Goal: Download file/media

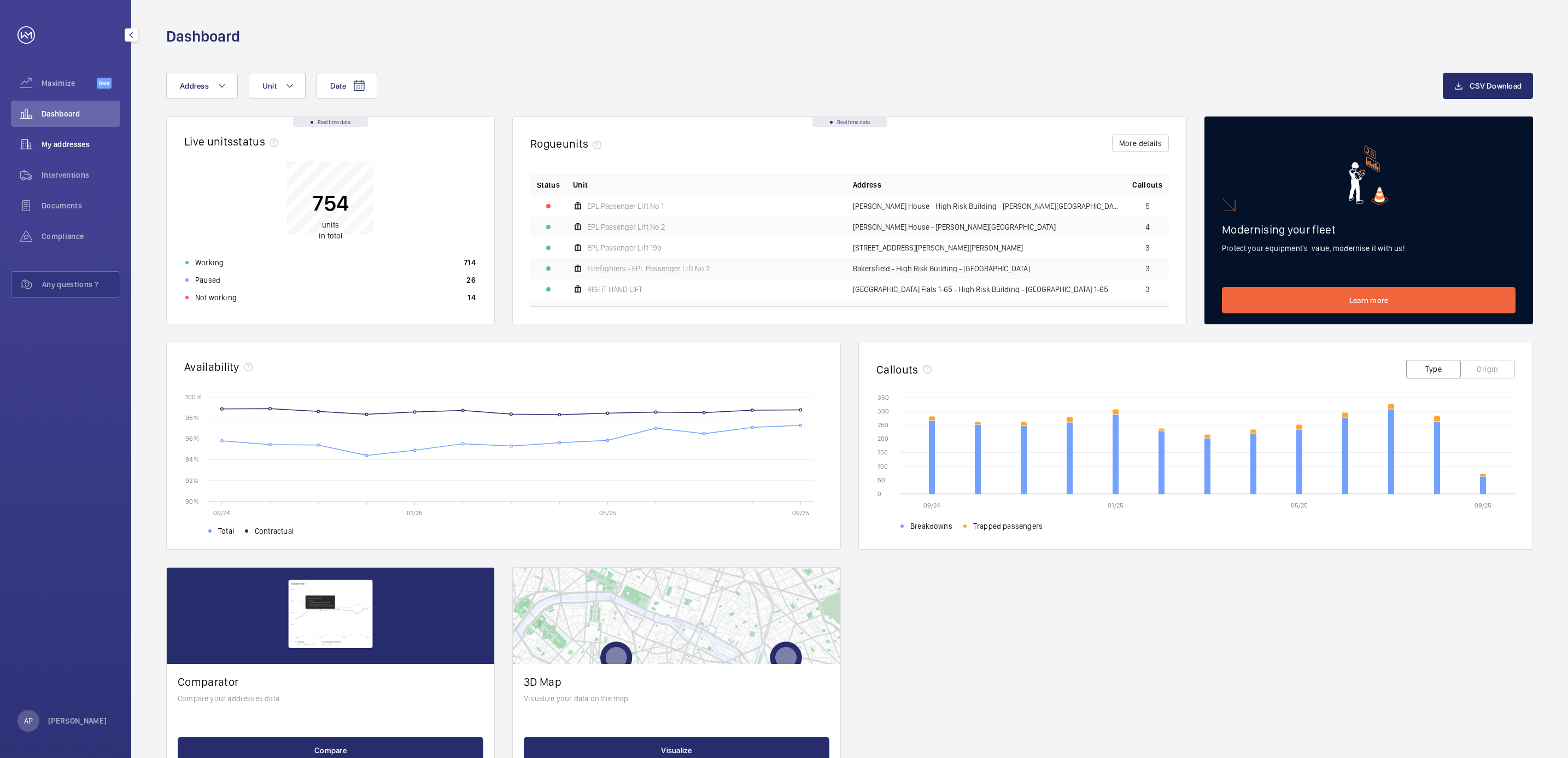
click at [64, 143] on span "My addresses" at bounding box center [80, 144] width 79 height 11
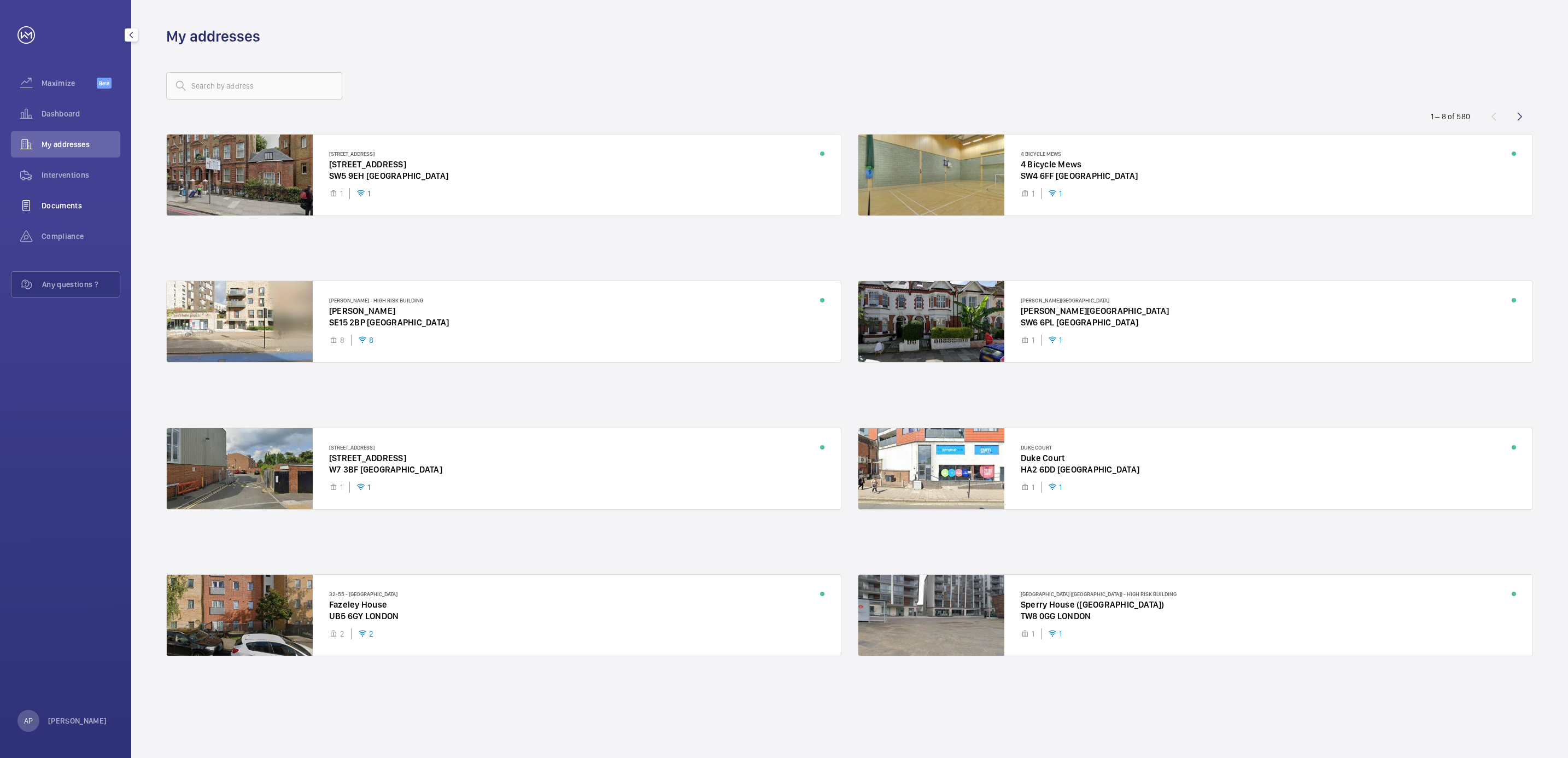
click at [61, 205] on span "Documents" at bounding box center [80, 206] width 79 height 11
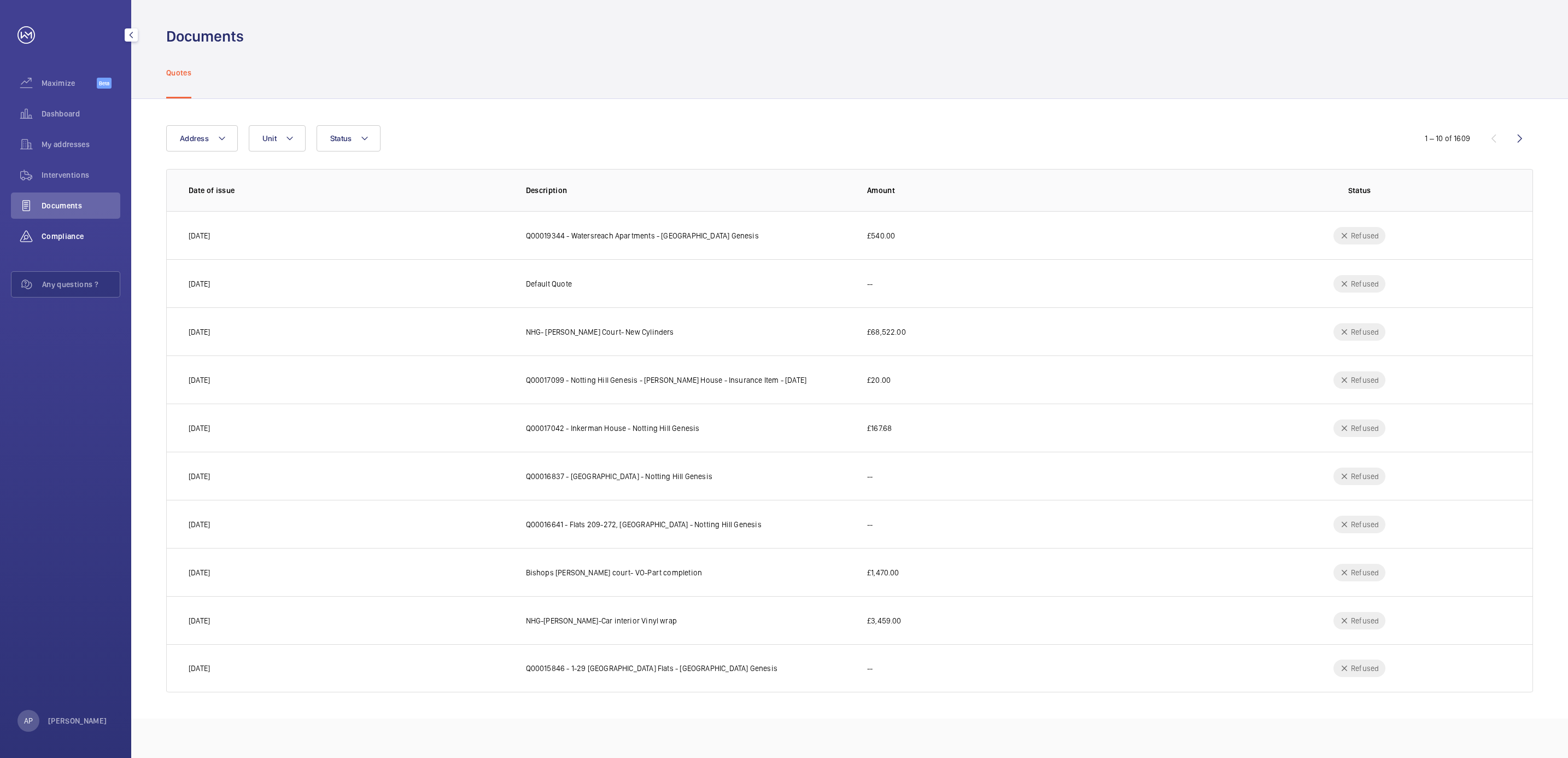
click at [59, 235] on span "Compliance" at bounding box center [80, 236] width 79 height 11
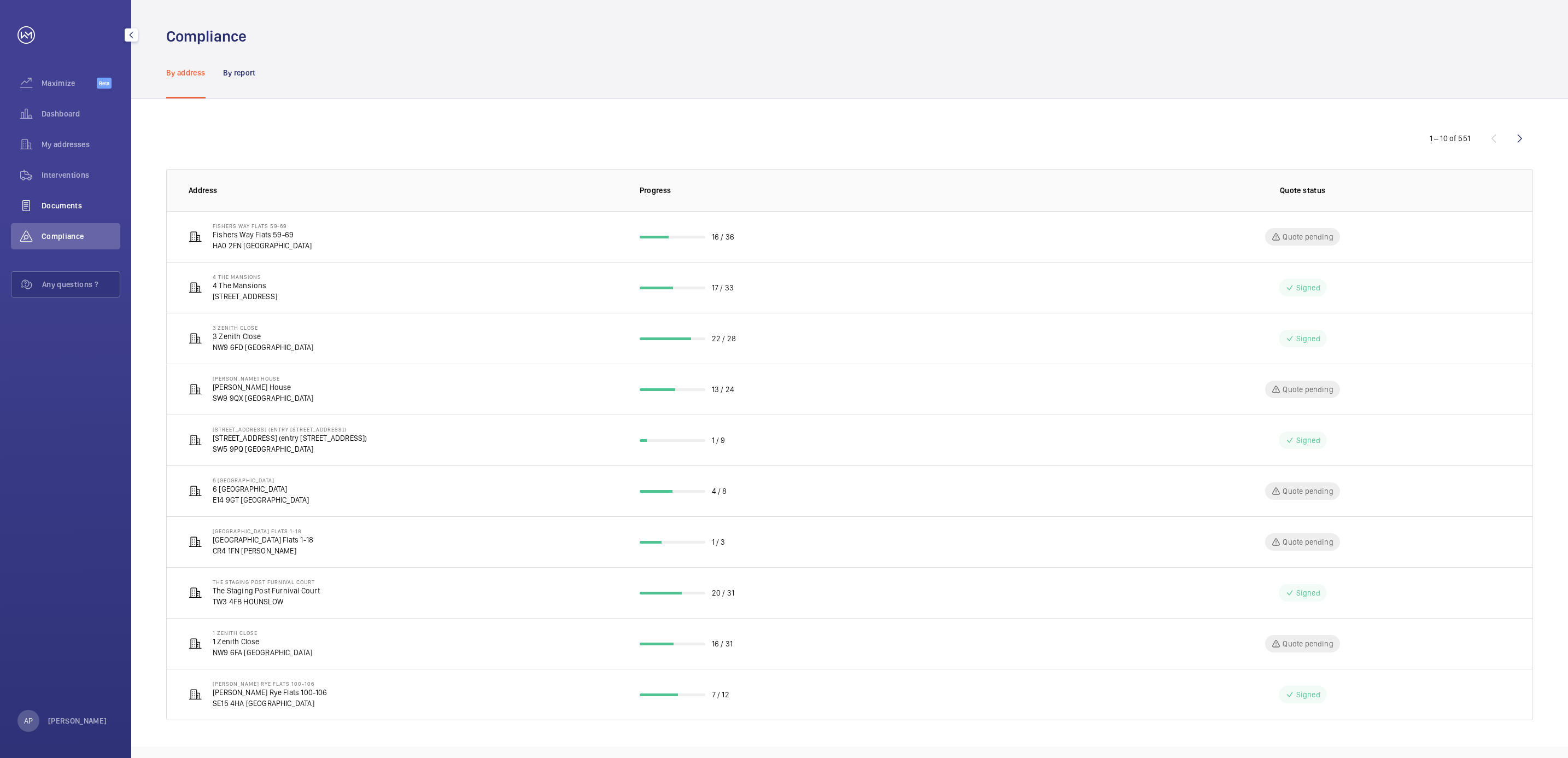
click at [46, 205] on span "Documents" at bounding box center [80, 206] width 79 height 11
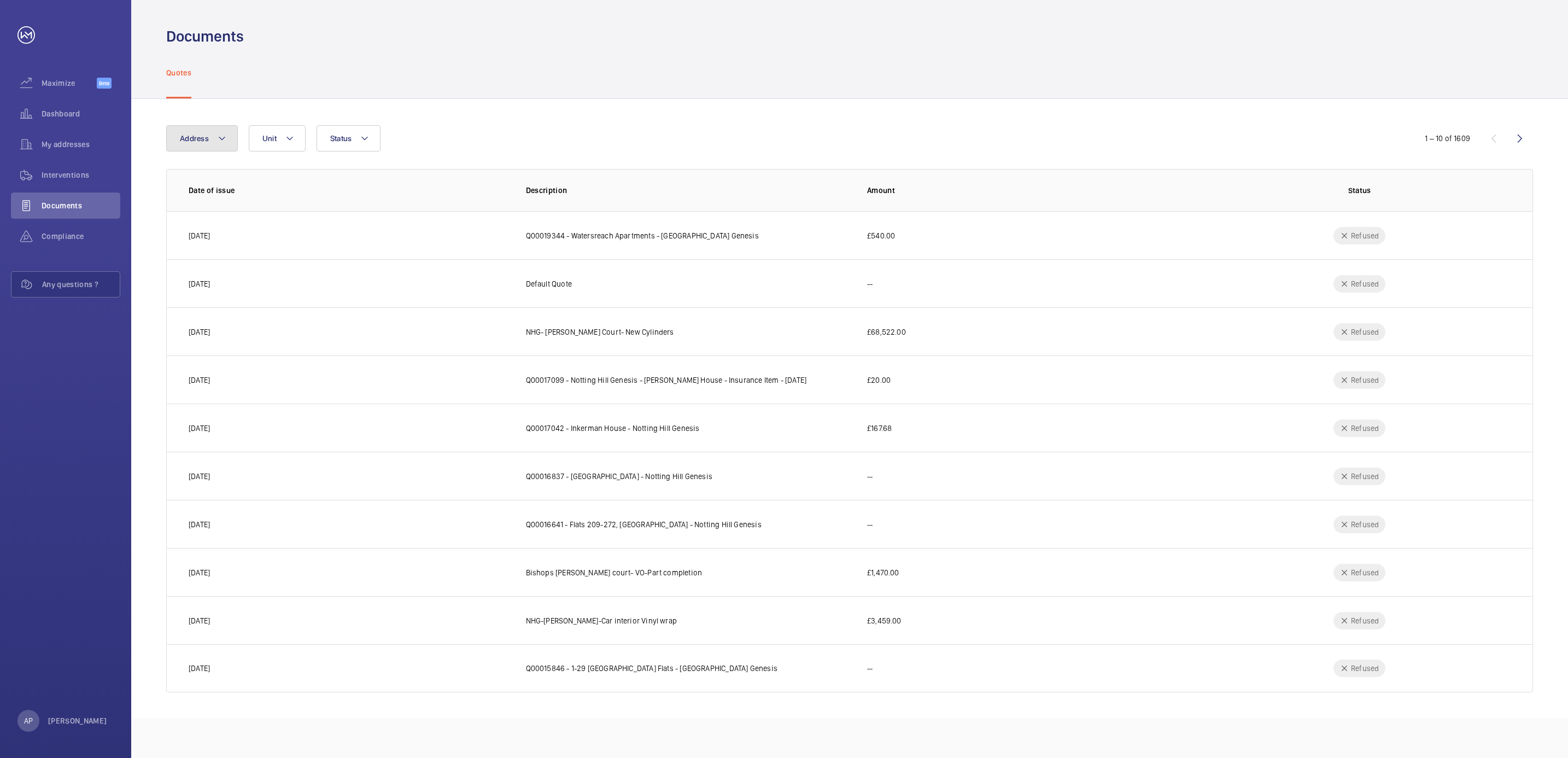
click at [228, 145] on button "Address" at bounding box center [202, 138] width 72 height 26
type input "[PERSON_NAME]"
click at [234, 217] on span "[PERSON_NAME] House - High Risk Building - [PERSON_NAME][GEOGRAPHIC_DATA]" at bounding box center [271, 212] width 150 height 11
click at [194, 217] on input "[PERSON_NAME] House - High Risk Building - [PERSON_NAME][GEOGRAPHIC_DATA]" at bounding box center [183, 212] width 22 height 22
checkbox input "true"
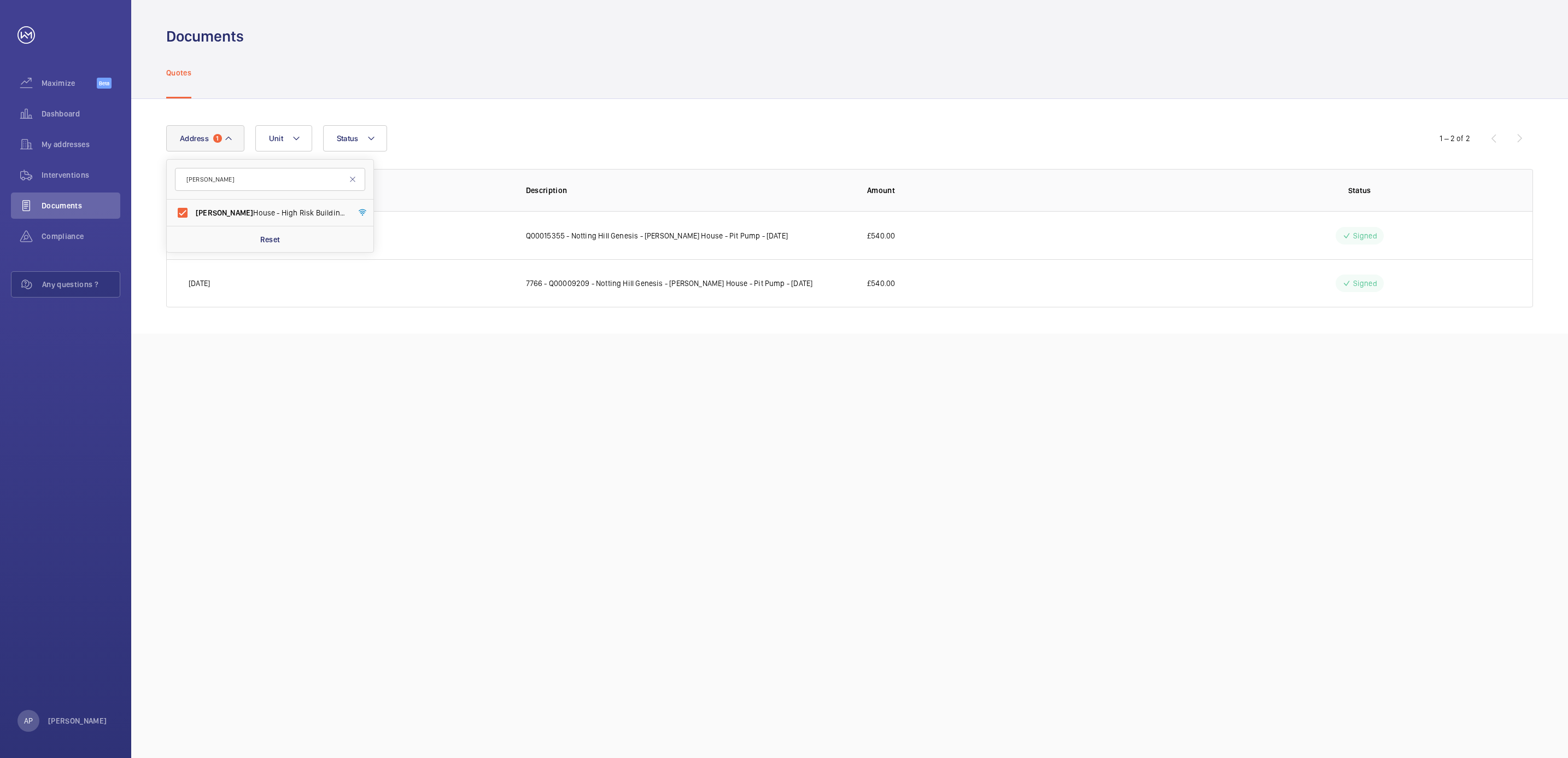
click at [561, 368] on div "Documents Quotes Address 1 [PERSON_NAME] [PERSON_NAME] House - High Risk Buildi…" at bounding box center [850, 379] width 1437 height 758
click at [48, 171] on span "Interventions" at bounding box center [80, 175] width 79 height 11
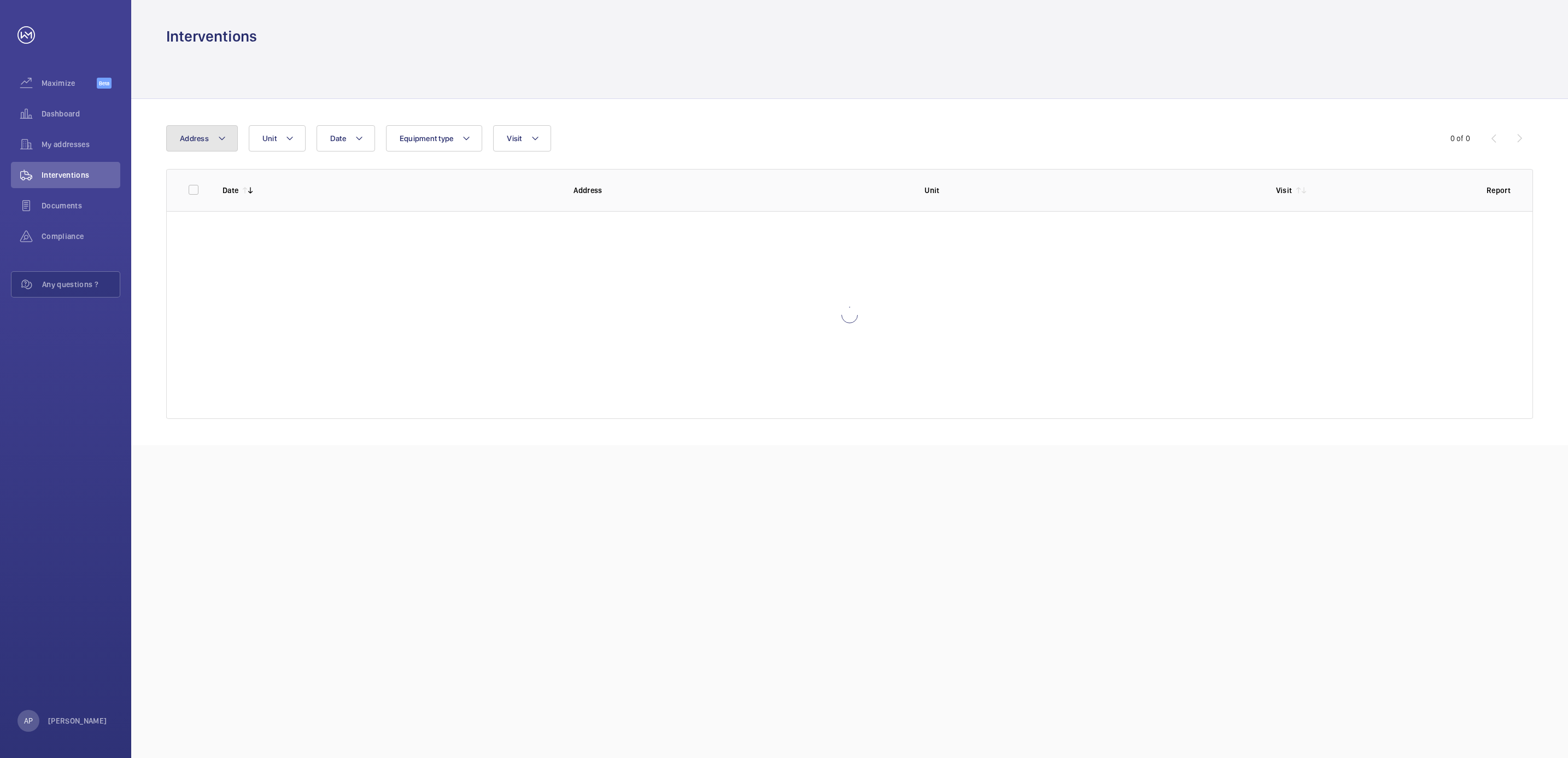
click at [192, 138] on span "Address" at bounding box center [195, 138] width 29 height 9
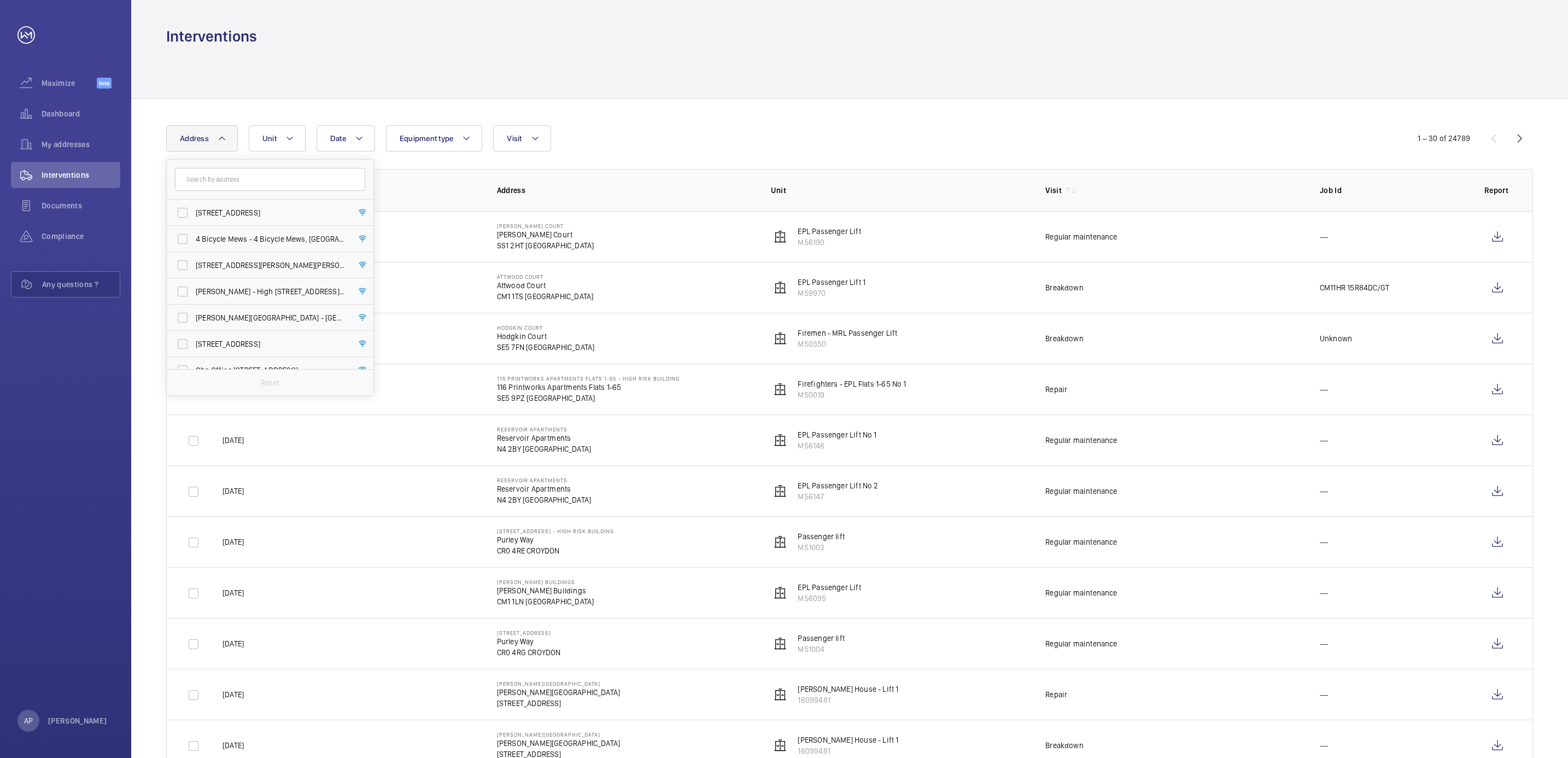
click at [209, 178] on input "text" at bounding box center [270, 180] width 191 height 23
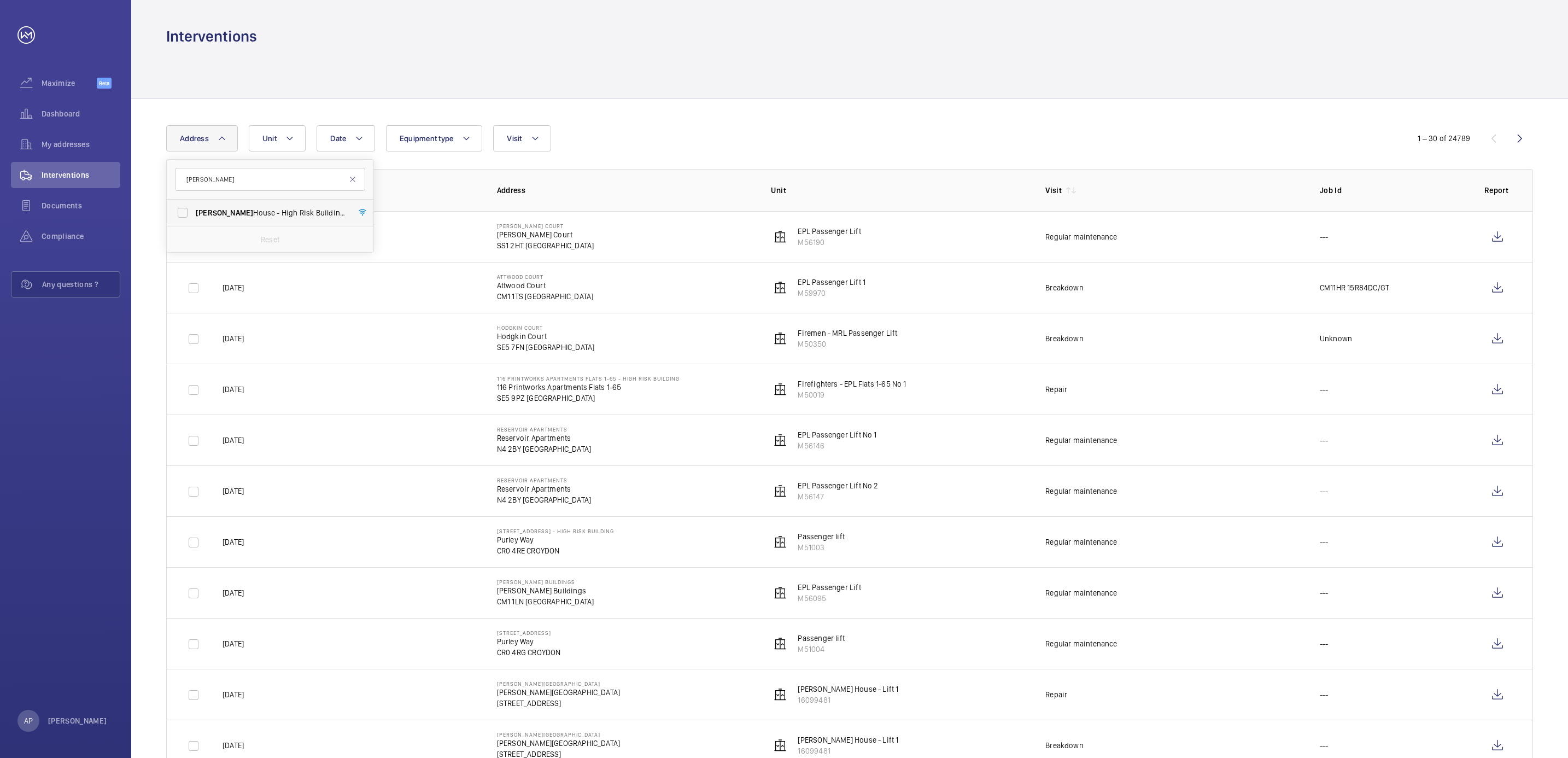
type input "[PERSON_NAME]"
click at [234, 212] on span "[PERSON_NAME] House - High Risk Building - [PERSON_NAME][GEOGRAPHIC_DATA]" at bounding box center [271, 212] width 150 height 11
click at [194, 212] on input "[PERSON_NAME] House - High Risk Building - [PERSON_NAME][GEOGRAPHIC_DATA]" at bounding box center [183, 212] width 22 height 22
checkbox input "true"
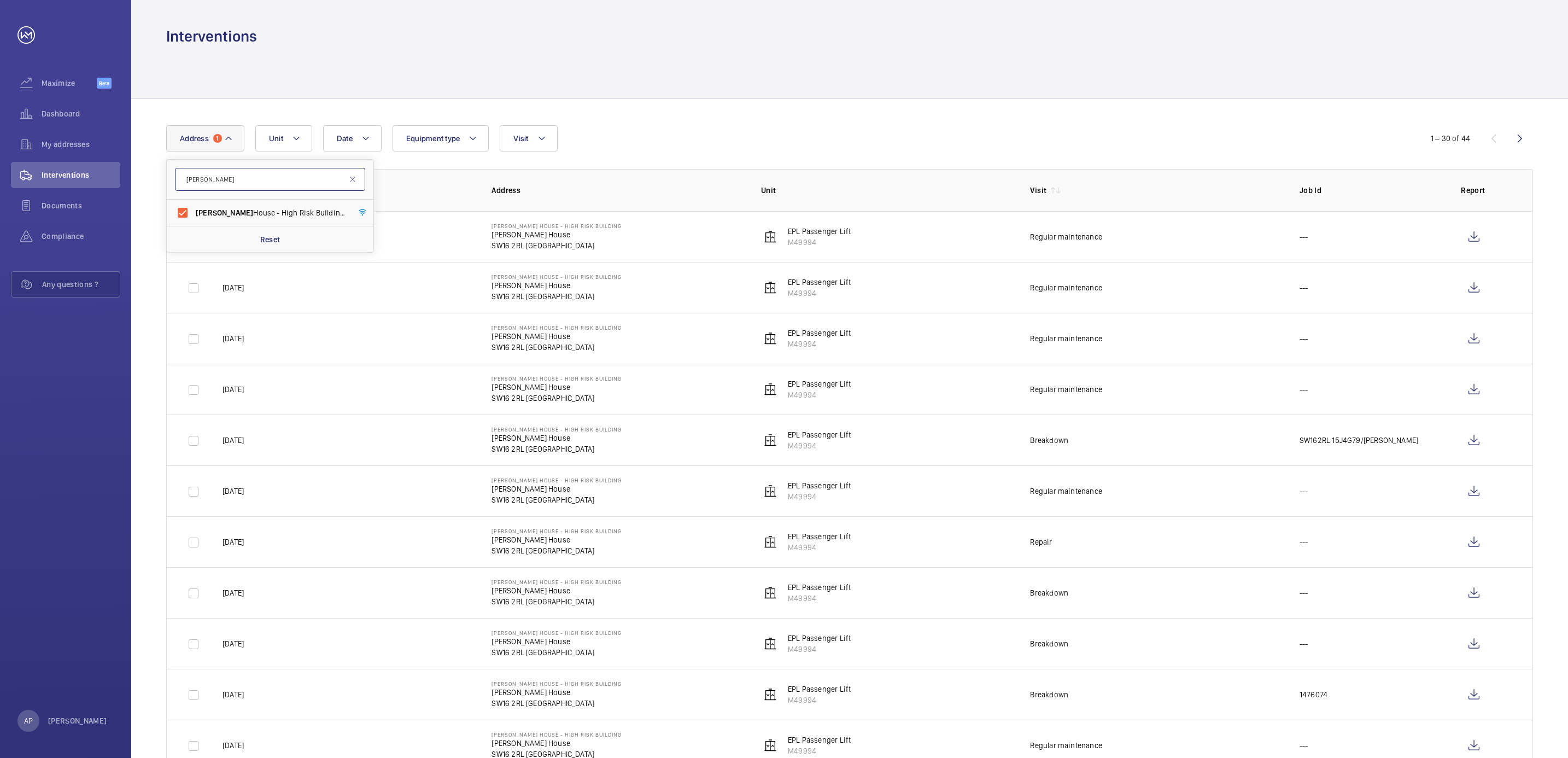
drag, startPoint x: 236, startPoint y: 177, endPoint x: 82, endPoint y: 174, distance: 154.0
click at [97, 174] on mat-sidenav-content "Maximize Beta Dashboard My addresses Interventions Documents Compliance Any que…" at bounding box center [784, 379] width 1568 height 758
click at [72, 180] on span "Interventions" at bounding box center [80, 175] width 79 height 11
click at [222, 141] on button "Address 1" at bounding box center [205, 138] width 78 height 26
click at [228, 180] on input "text" at bounding box center [270, 180] width 191 height 23
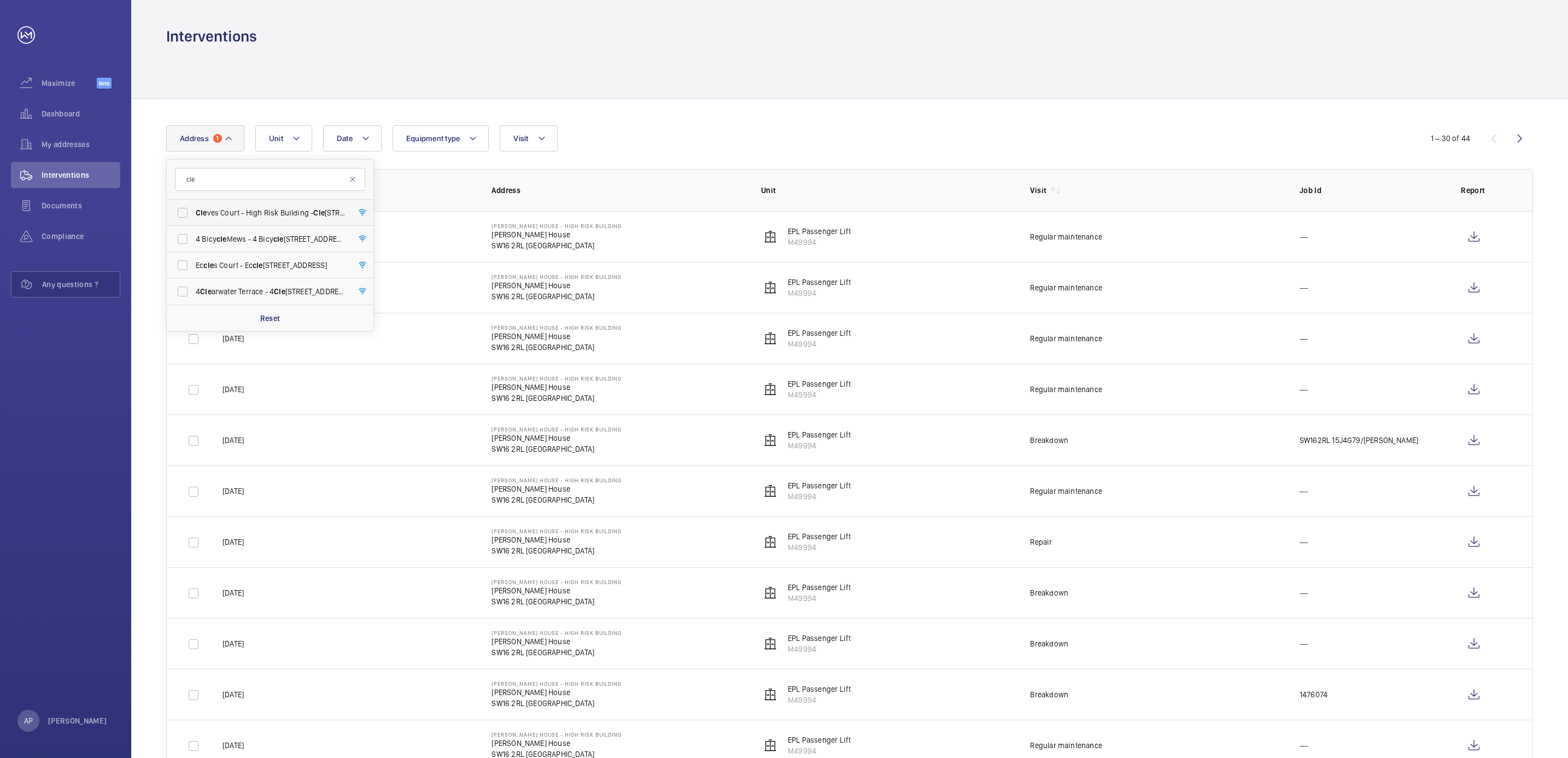
type input "cle"
click at [225, 210] on span "Cle ves Court - High [STREET_ADDRESS]" at bounding box center [271, 212] width 150 height 11
click at [194, 210] on input "Cle ves Court - High [STREET_ADDRESS]" at bounding box center [183, 212] width 22 height 22
checkbox input "true"
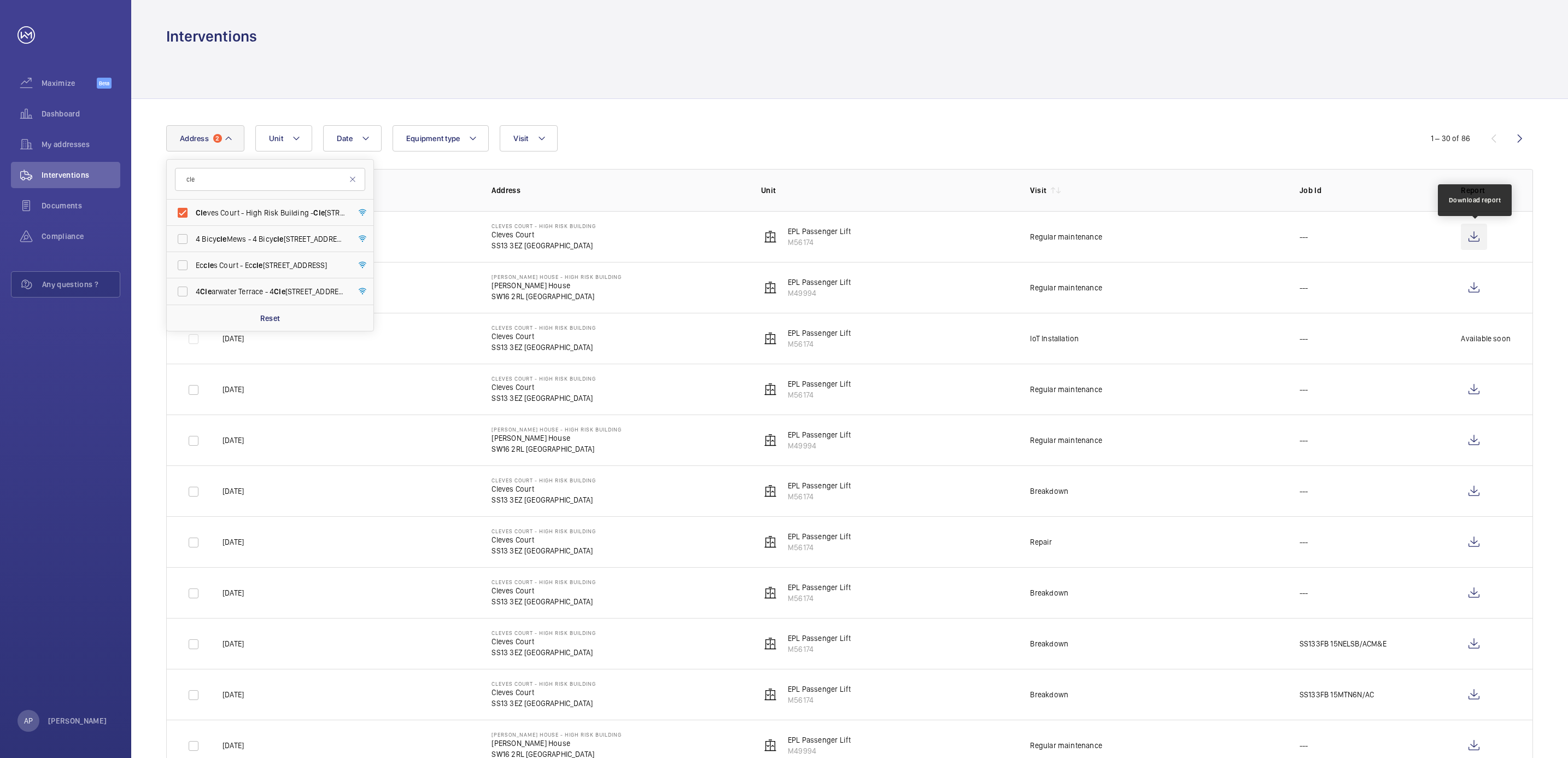
click at [1471, 239] on wm-front-icon-button at bounding box center [1474, 236] width 26 height 26
click at [1469, 234] on wm-front-icon-button at bounding box center [1474, 236] width 26 height 26
click at [1469, 282] on wm-front-icon-button at bounding box center [1474, 287] width 26 height 26
